Goal: Information Seeking & Learning: Learn about a topic

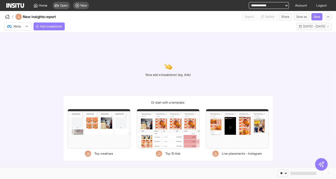
select select "**"
click at [257, 4] on select "**********" at bounding box center [269, 5] width 40 height 7
select select "**********"
click at [249, 2] on select "**********" at bounding box center [269, 5] width 40 height 7
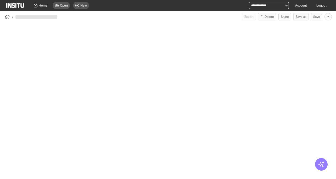
select select "**"
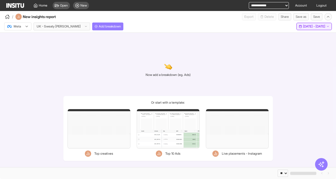
click at [319, 27] on span "[DATE] - [DATE]" at bounding box center [314, 26] width 22 height 4
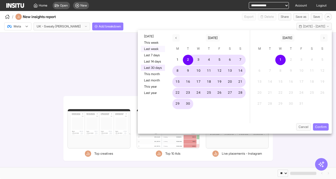
click at [153, 49] on button "Last week" at bounding box center [153, 49] width 24 height 6
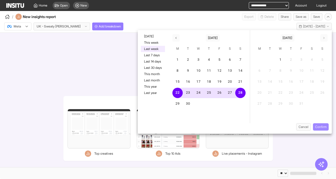
click at [324, 128] on button "Confirm" at bounding box center [321, 126] width 16 height 7
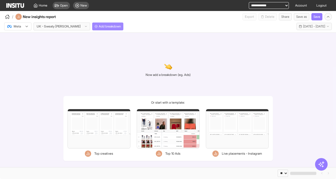
click at [100, 28] on span "Add breakdown" at bounding box center [110, 26] width 22 height 4
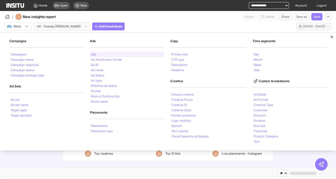
click at [93, 54] on li "Ads" at bounding box center [93, 54] width 5 height 3
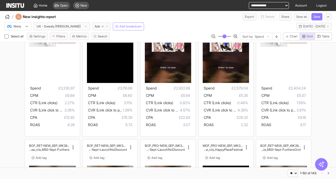
scroll to position [236, 0]
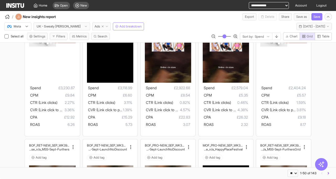
click at [101, 27] on icon "button" at bounding box center [102, 26] width 3 height 3
click at [95, 27] on span "Ads" at bounding box center [97, 26] width 5 height 4
click at [95, 26] on span "Ads" at bounding box center [97, 26] width 5 height 4
select select "**"
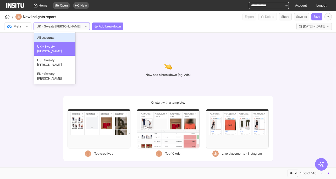
click at [84, 27] on icon at bounding box center [85, 26] width 3 height 3
click at [78, 18] on div "/ New insights report Export Delete Share Save as Save" at bounding box center [168, 15] width 336 height 9
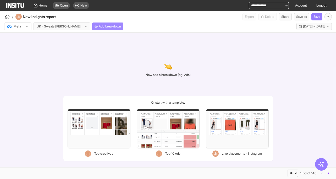
click at [99, 26] on span "Add breakdown" at bounding box center [110, 26] width 22 height 4
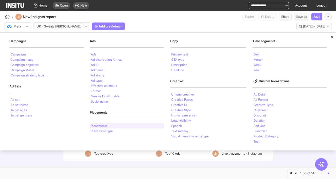
click at [107, 125] on li "Placements" at bounding box center [99, 125] width 16 height 3
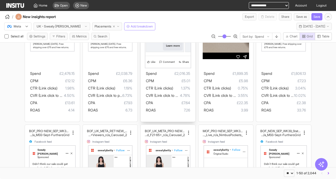
scroll to position [275, 0]
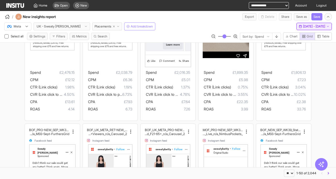
click at [304, 27] on span "[DATE] - [DATE]" at bounding box center [314, 26] width 22 height 4
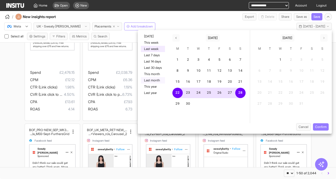
click at [156, 80] on button "Last month" at bounding box center [153, 80] width 24 height 6
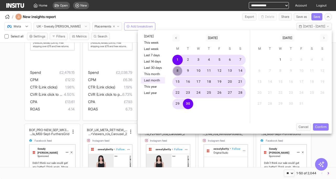
click at [178, 73] on button "8" at bounding box center [177, 71] width 10 height 10
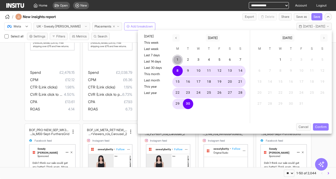
click at [180, 62] on button "1" at bounding box center [177, 60] width 10 height 10
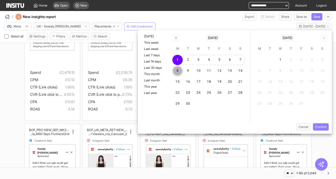
click at [179, 72] on button "8" at bounding box center [177, 71] width 10 height 10
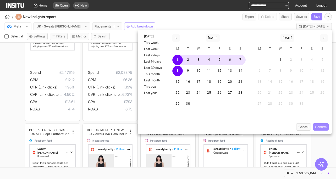
click at [322, 126] on button "Confirm" at bounding box center [321, 126] width 16 height 7
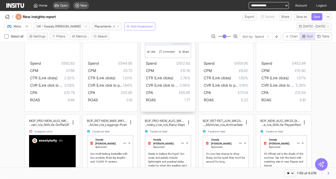
scroll to position [542, 0]
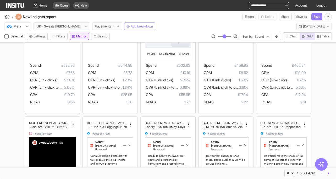
click at [82, 38] on button "Metrics" at bounding box center [79, 36] width 19 height 7
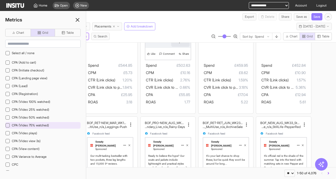
scroll to position [30, 0]
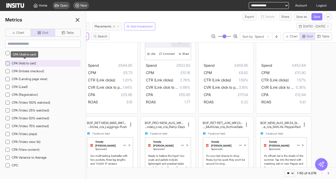
click at [25, 63] on span "CPA (Add to cart)" at bounding box center [24, 63] width 24 height 4
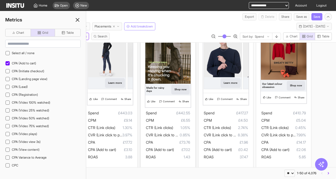
scroll to position [543, 0]
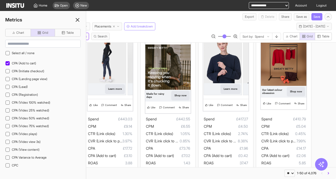
click at [80, 21] on icon at bounding box center [77, 20] width 6 height 6
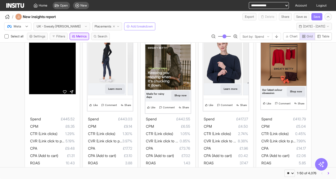
click at [78, 36] on button "Metrics" at bounding box center [79, 36] width 19 height 7
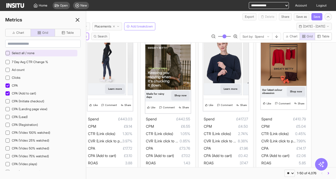
click at [8, 53] on icon at bounding box center [7, 53] width 3 height 3
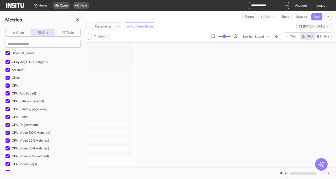
scroll to position [514, 0]
click at [17, 45] on input at bounding box center [42, 43] width 75 height 7
drag, startPoint x: 6, startPoint y: 54, endPoint x: 16, endPoint y: 43, distance: 15.0
click at [6, 54] on icon at bounding box center [7, 53] width 3 height 3
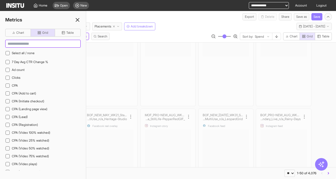
scroll to position [543, 0]
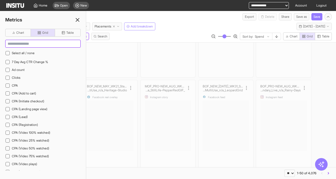
click at [16, 43] on input at bounding box center [42, 43] width 75 height 7
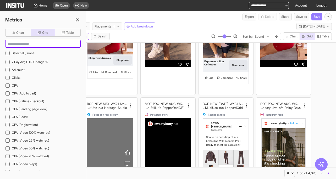
type input "*"
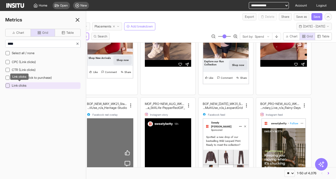
click at [25, 85] on span "Link clicks" at bounding box center [19, 86] width 15 height 4
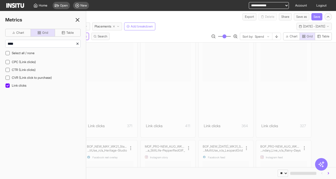
scroll to position [543, 0]
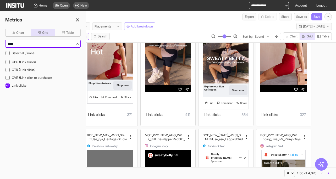
drag, startPoint x: 24, startPoint y: 44, endPoint x: -7, endPoint y: 42, distance: 30.4
click at [0, 42] on html "**********" at bounding box center [168, 89] width 336 height 179
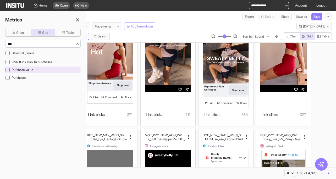
click at [11, 71] on div "Purchase value" at bounding box center [42, 70] width 75 height 7
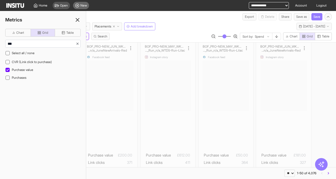
scroll to position [543, 0]
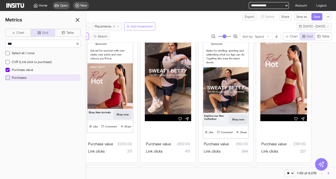
click at [7, 78] on icon at bounding box center [7, 78] width 3 height 2
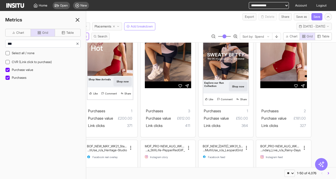
scroll to position [605, 0]
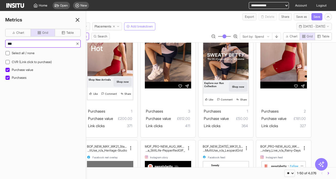
drag, startPoint x: 22, startPoint y: 43, endPoint x: 5, endPoint y: 43, distance: 17.3
click at [5, 43] on div "***" at bounding box center [42, 44] width 75 height 8
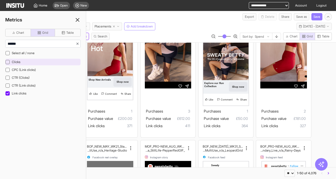
click at [12, 60] on span "Clicks" at bounding box center [16, 62] width 9 height 4
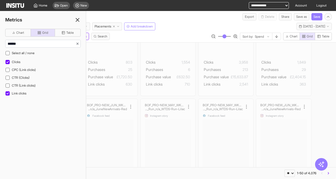
scroll to position [605, 0]
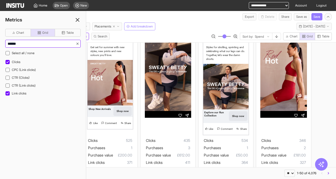
drag, startPoint x: 25, startPoint y: 43, endPoint x: -5, endPoint y: 43, distance: 29.6
click at [0, 43] on html "**********" at bounding box center [168, 89] width 336 height 179
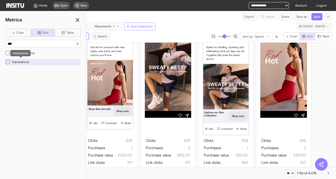
click at [15, 62] on span "Impressions" at bounding box center [20, 62] width 17 height 4
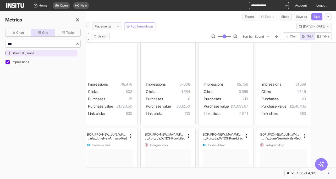
scroll to position [605, 0]
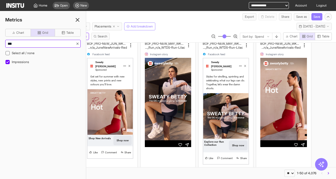
drag, startPoint x: 29, startPoint y: 45, endPoint x: 6, endPoint y: 43, distance: 22.9
click at [6, 43] on input "***" at bounding box center [40, 43] width 70 height 7
type input "*****"
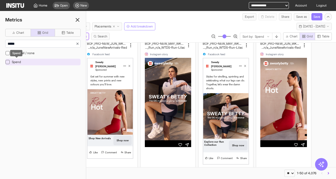
click at [12, 62] on span "Spend" at bounding box center [16, 62] width 9 height 4
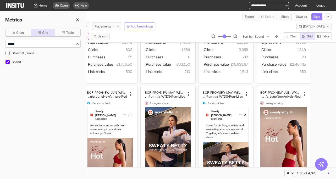
click at [79, 19] on icon at bounding box center [77, 20] width 6 height 6
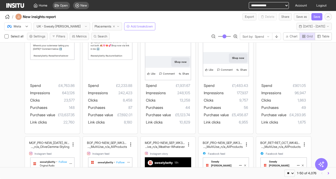
scroll to position [137, 0]
click at [95, 27] on span "Placements" at bounding box center [103, 26] width 17 height 4
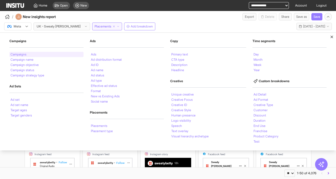
click at [23, 54] on li "Campaigns" at bounding box center [18, 54] width 16 height 3
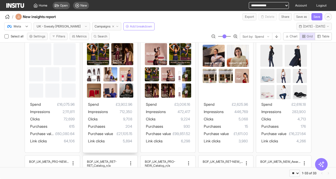
scroll to position [75, 0]
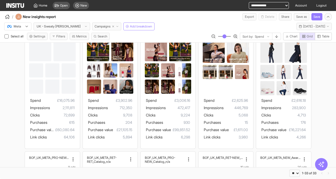
click at [95, 27] on span "Campaigns" at bounding box center [103, 26] width 16 height 4
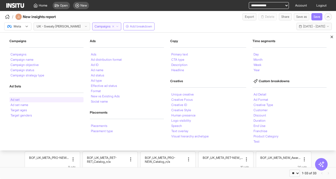
click at [23, 98] on div "Ad set" at bounding box center [46, 99] width 74 height 5
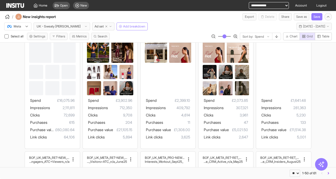
click at [284, 5] on select "**********" at bounding box center [269, 5] width 40 height 7
select select "**********"
click at [249, 2] on select "**********" at bounding box center [269, 5] width 40 height 7
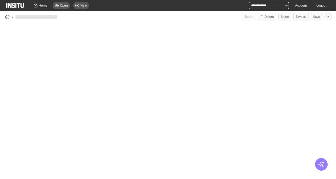
select select "**"
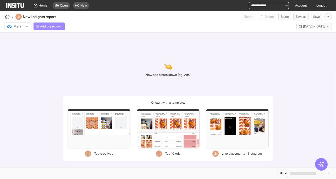
click at [52, 25] on span "Add breakdown" at bounding box center [51, 26] width 22 height 4
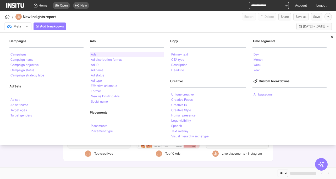
click at [93, 53] on li "Ads" at bounding box center [93, 54] width 5 height 3
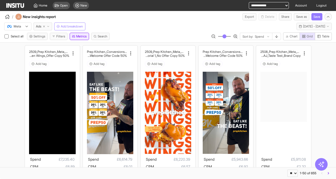
click at [80, 39] on button "Metrics" at bounding box center [79, 36] width 19 height 7
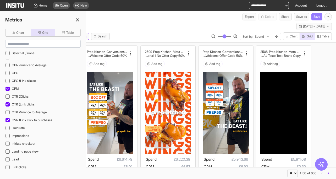
scroll to position [131, 0]
drag, startPoint x: 9, startPoint y: 119, endPoint x: 8, endPoint y: 112, distance: 6.9
click at [9, 118] on div at bounding box center [7, 120] width 4 height 4
click at [8, 106] on div at bounding box center [7, 104] width 4 height 4
click at [8, 88] on icon at bounding box center [7, 88] width 3 height 3
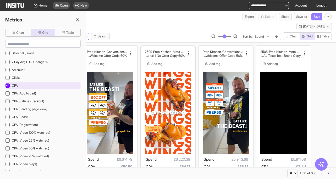
click at [7, 87] on div at bounding box center [7, 86] width 4 height 4
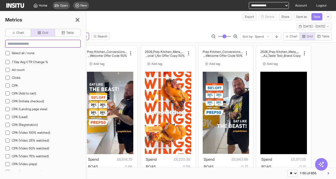
click at [27, 43] on input at bounding box center [42, 43] width 75 height 7
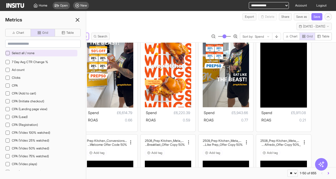
click at [7, 52] on icon at bounding box center [7, 53] width 3 height 3
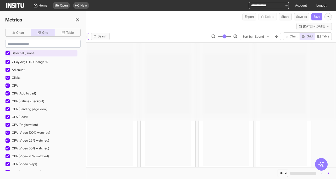
click at [8, 53] on icon at bounding box center [7, 53] width 3 height 3
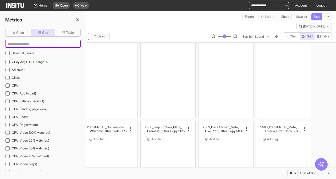
click at [16, 44] on input at bounding box center [42, 43] width 75 height 7
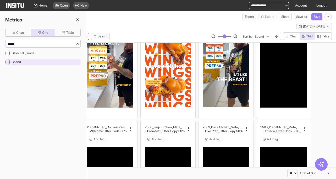
click at [8, 64] on div "Spend" at bounding box center [42, 62] width 75 height 7
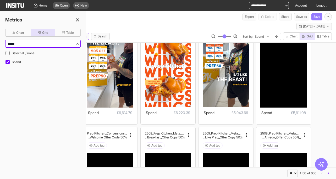
click at [20, 47] on input "*****" at bounding box center [40, 43] width 70 height 7
drag, startPoint x: 24, startPoint y: 45, endPoint x: -1, endPoint y: 43, distance: 24.4
click at [0, 43] on html "**********" at bounding box center [168, 89] width 336 height 179
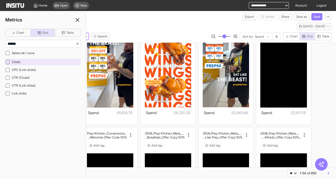
click at [5, 61] on div at bounding box center [7, 62] width 4 height 4
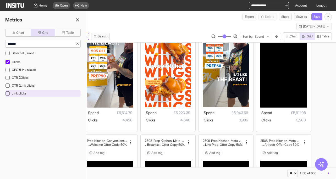
click at [7, 95] on div at bounding box center [7, 93] width 4 height 4
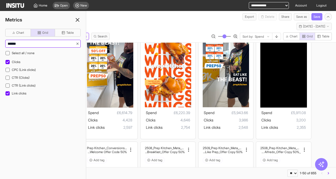
drag, startPoint x: 57, startPoint y: 46, endPoint x: -10, endPoint y: 45, distance: 66.5
click at [0, 45] on html "**********" at bounding box center [168, 89] width 336 height 179
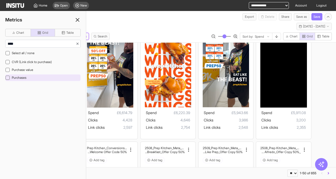
click at [9, 78] on div at bounding box center [7, 78] width 4 height 4
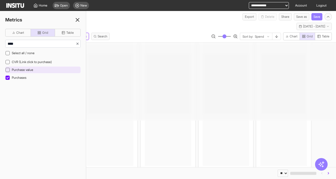
click at [8, 68] on div at bounding box center [7, 70] width 4 height 4
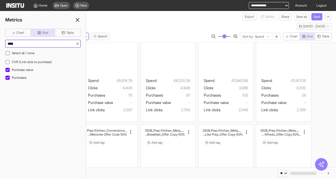
click at [0, 42] on html "**********" at bounding box center [168, 89] width 336 height 179
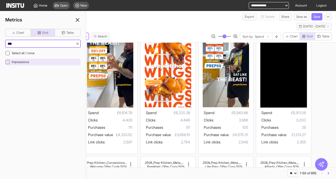
type input "***"
click at [8, 64] on div "Impressions" at bounding box center [42, 62] width 75 height 7
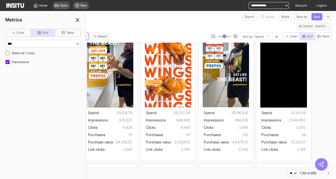
click at [77, 21] on icon at bounding box center [77, 20] width 6 height 6
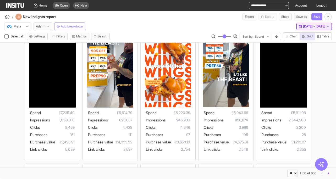
click at [312, 25] on span "[DATE] - [DATE]" at bounding box center [314, 26] width 22 height 4
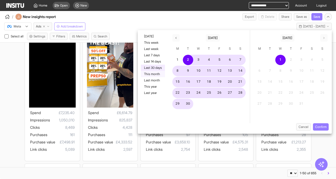
click at [155, 74] on button "This month" at bounding box center [153, 74] width 24 height 6
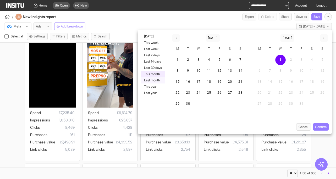
click at [152, 81] on button "Last month" at bounding box center [153, 80] width 24 height 6
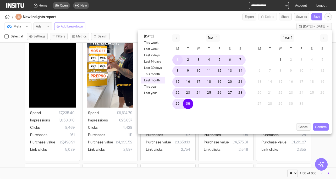
click at [178, 60] on button "1" at bounding box center [177, 60] width 10 height 10
click at [177, 70] on button "8" at bounding box center [177, 71] width 10 height 10
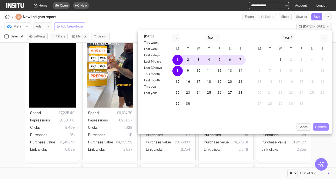
click at [318, 127] on button "Confirm" at bounding box center [321, 126] width 16 height 7
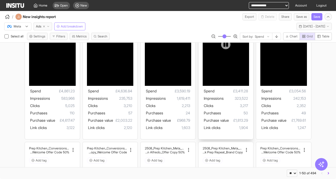
scroll to position [68, 0]
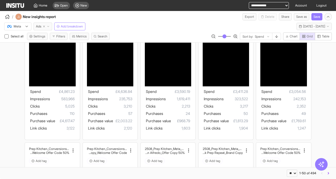
click at [37, 27] on span "Ads" at bounding box center [38, 26] width 5 height 4
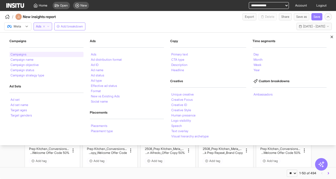
click at [36, 55] on div "Campaigns" at bounding box center [46, 54] width 74 height 5
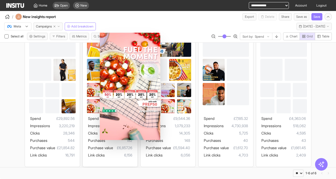
scroll to position [58, 0]
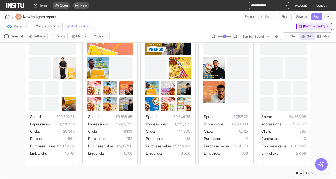
click at [303, 25] on span "[DATE] - [DATE]" at bounding box center [314, 26] width 22 height 4
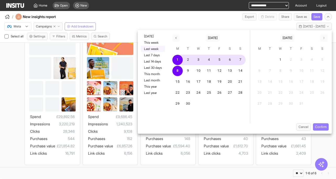
click at [156, 49] on button "Last week" at bounding box center [153, 49] width 24 height 6
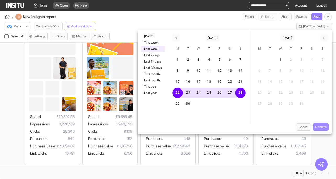
click at [322, 128] on button "Confirm" at bounding box center [321, 126] width 16 height 7
